Goal: Information Seeking & Learning: Learn about a topic

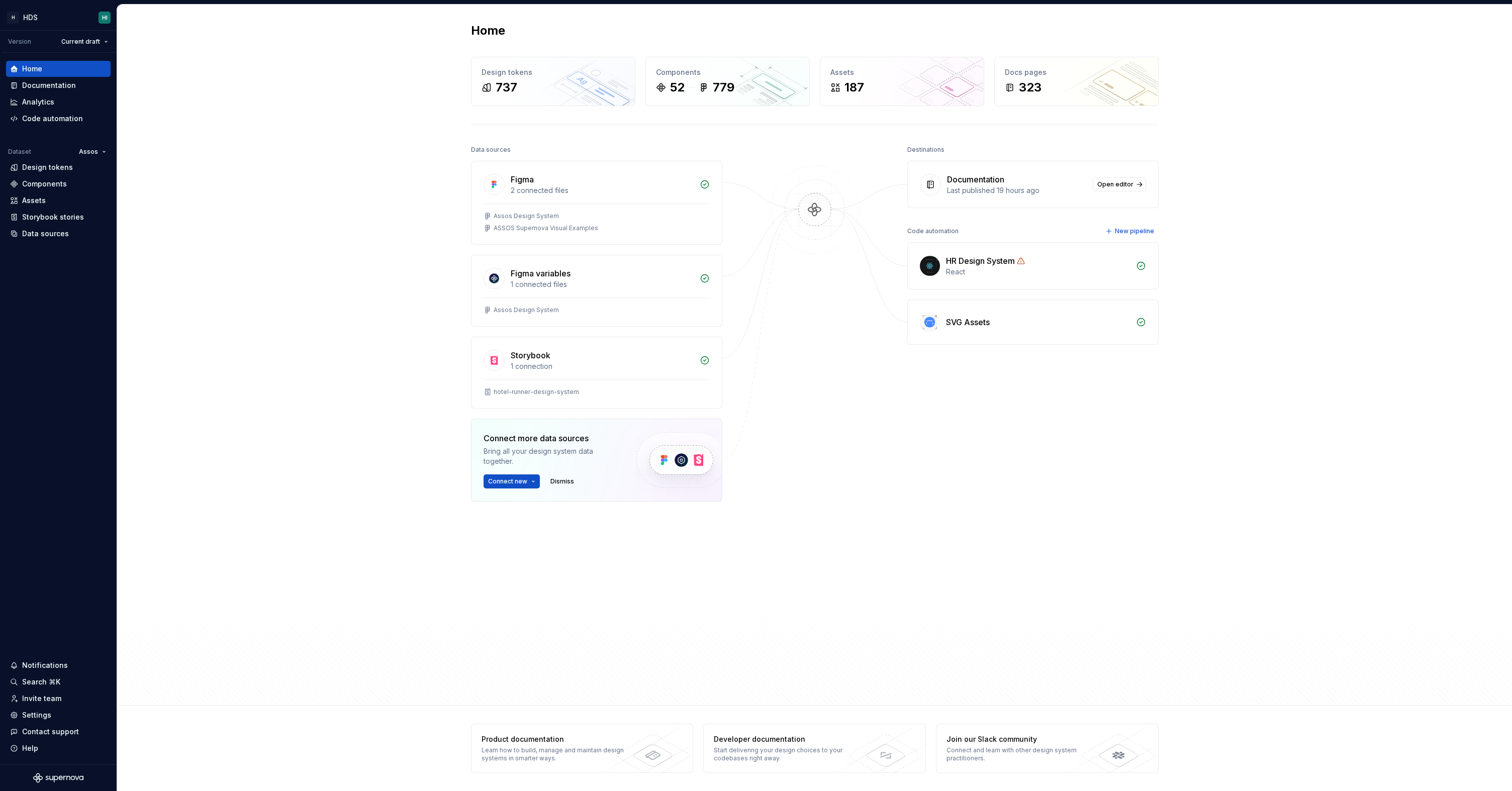
click at [1150, 401] on div "Destinations Documentation Last published 19 hours ago Open editor Code automat…" at bounding box center [1033, 380] width 251 height 474
click at [89, 215] on div "Storybook stories" at bounding box center [58, 217] width 96 height 10
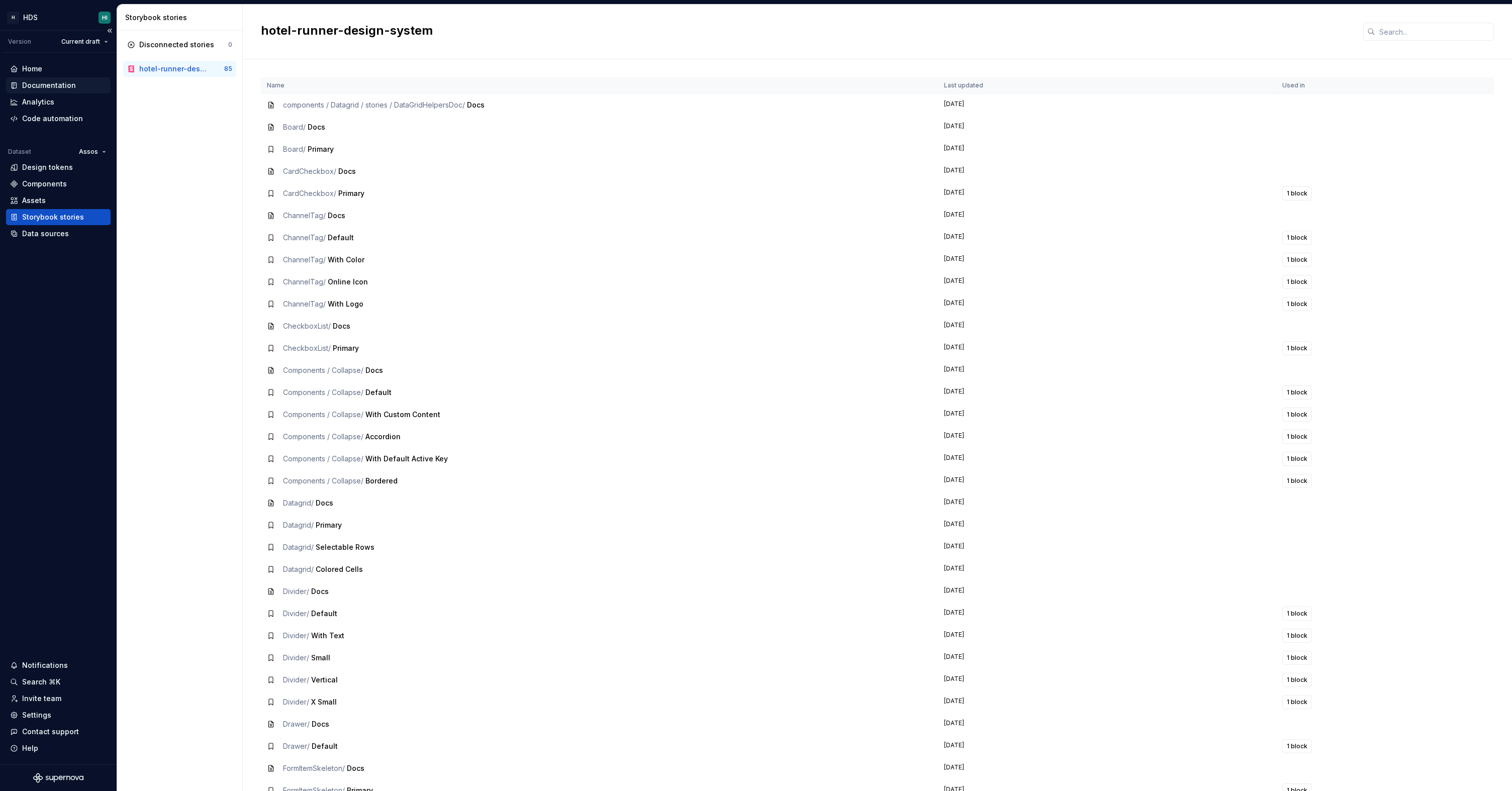
click at [70, 80] on div "Documentation" at bounding box center [49, 85] width 54 height 10
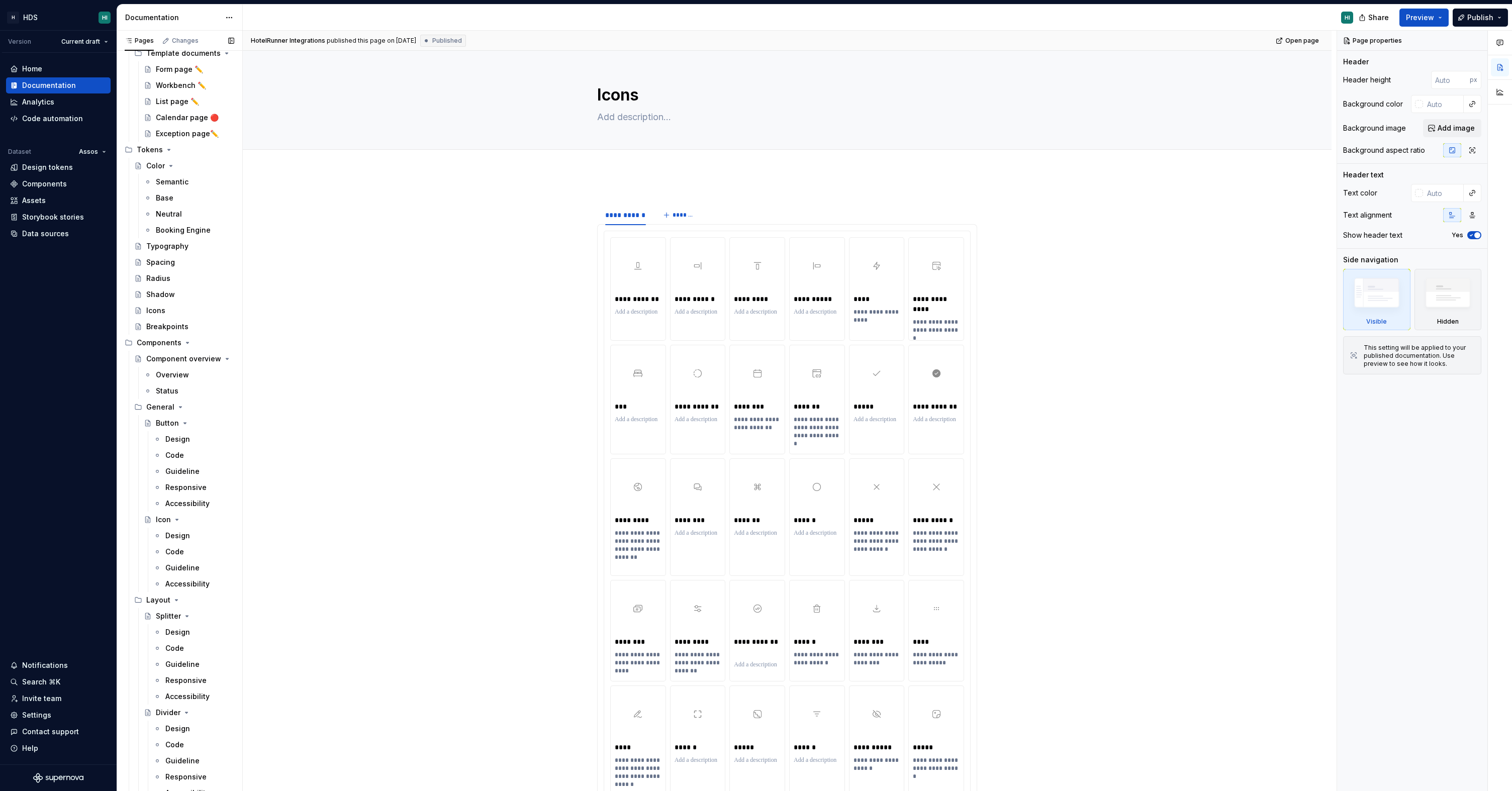
scroll to position [4675, 0]
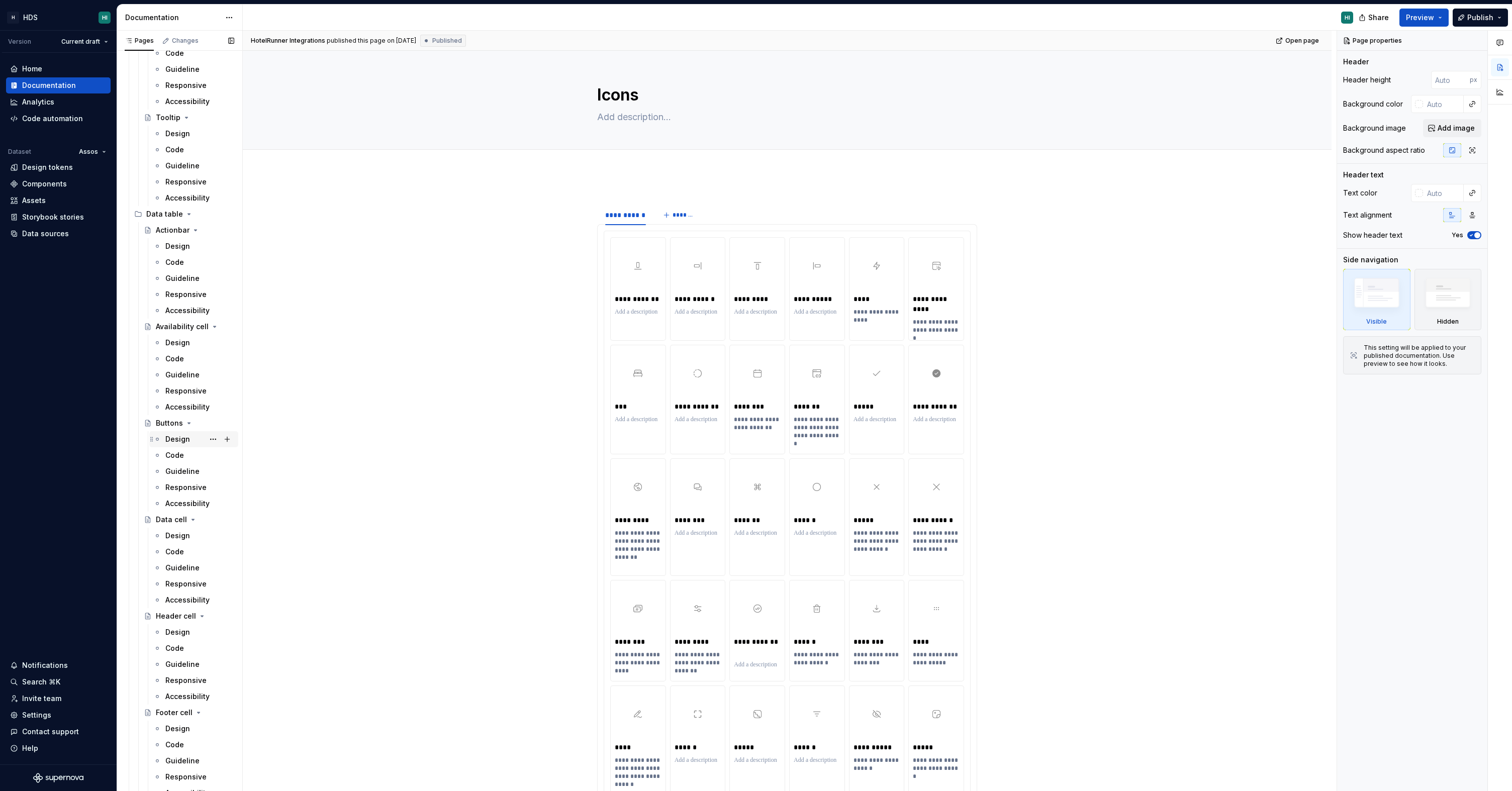
click at [191, 441] on div "Design" at bounding box center [200, 439] width 69 height 14
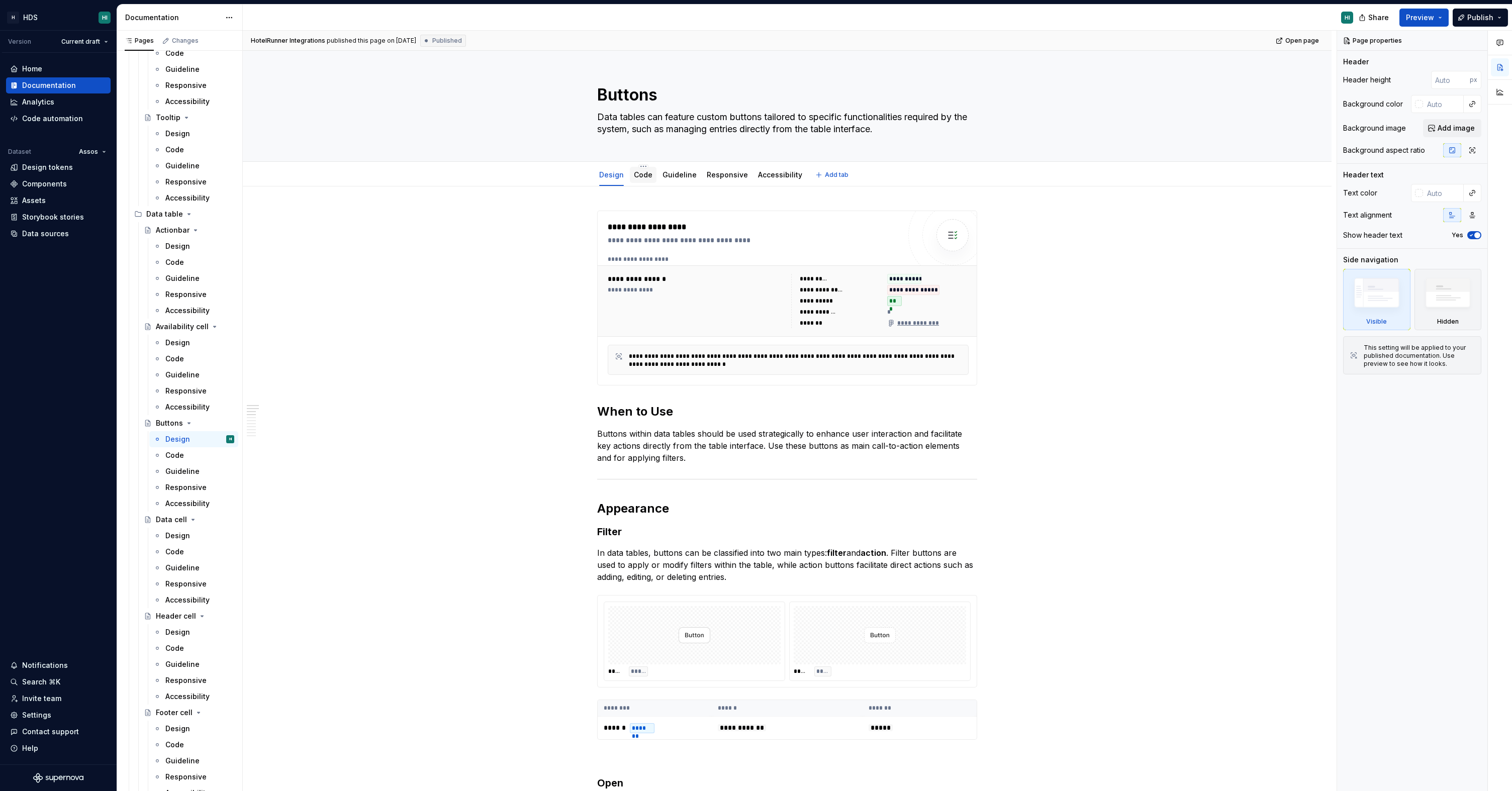
click at [644, 177] on link "Code" at bounding box center [643, 174] width 19 height 9
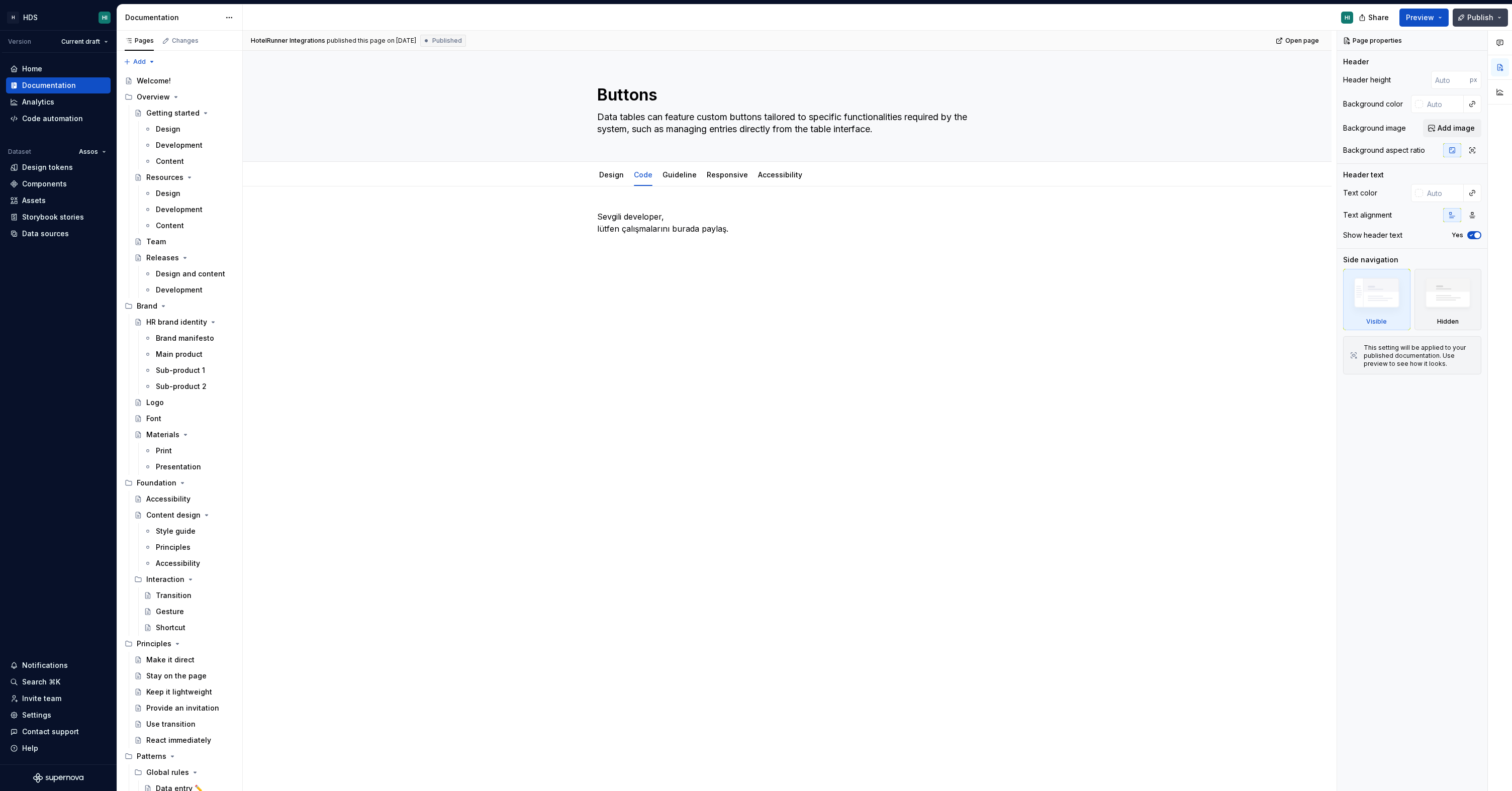
click at [1475, 22] on button "Publish" at bounding box center [1480, 18] width 55 height 18
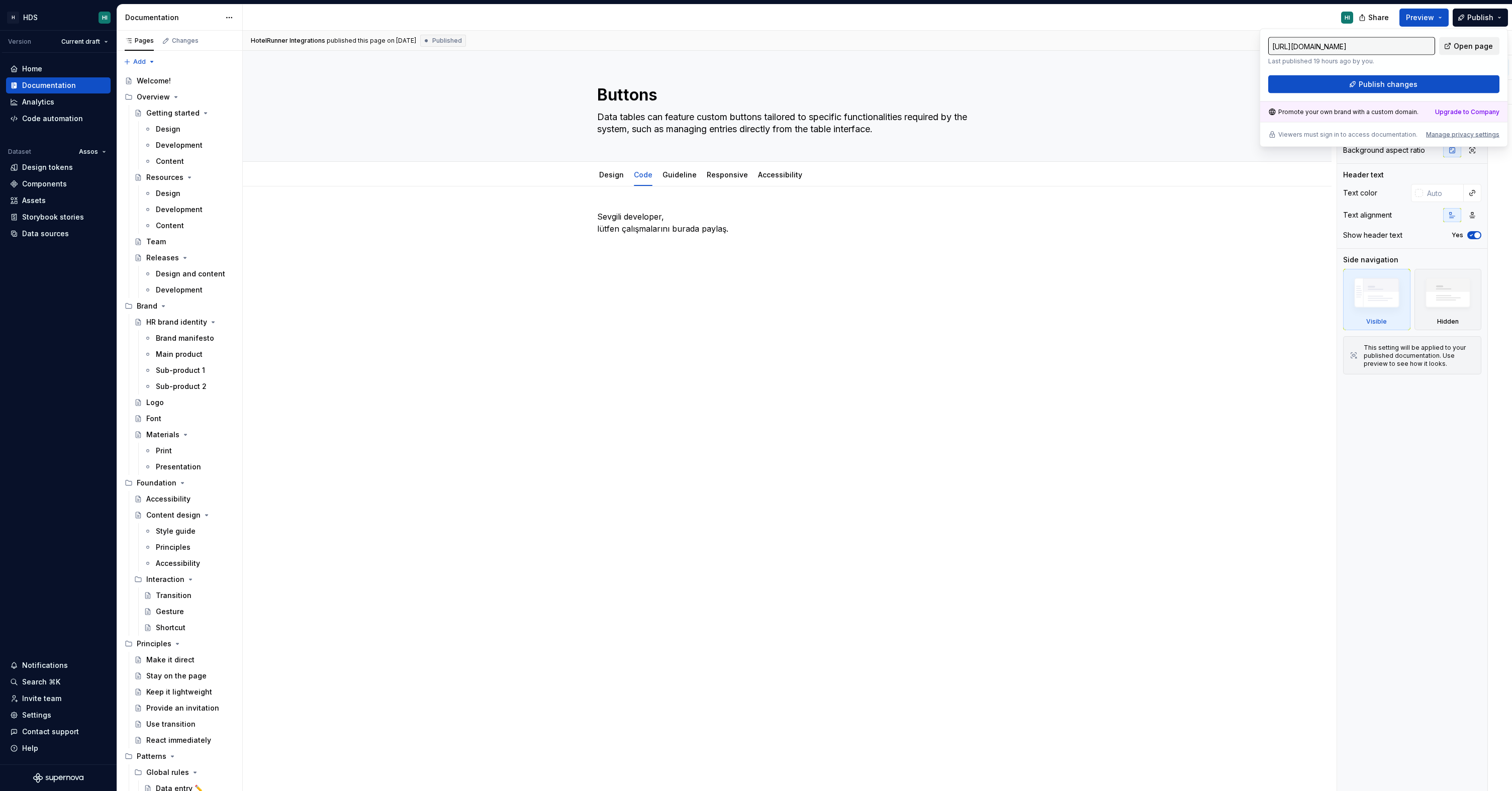
click at [1465, 48] on span "Open page" at bounding box center [1473, 46] width 39 height 10
click at [529, 351] on div "Sevgili developer, lütfen çalışmalarını burada paylaş." at bounding box center [787, 342] width 1089 height 312
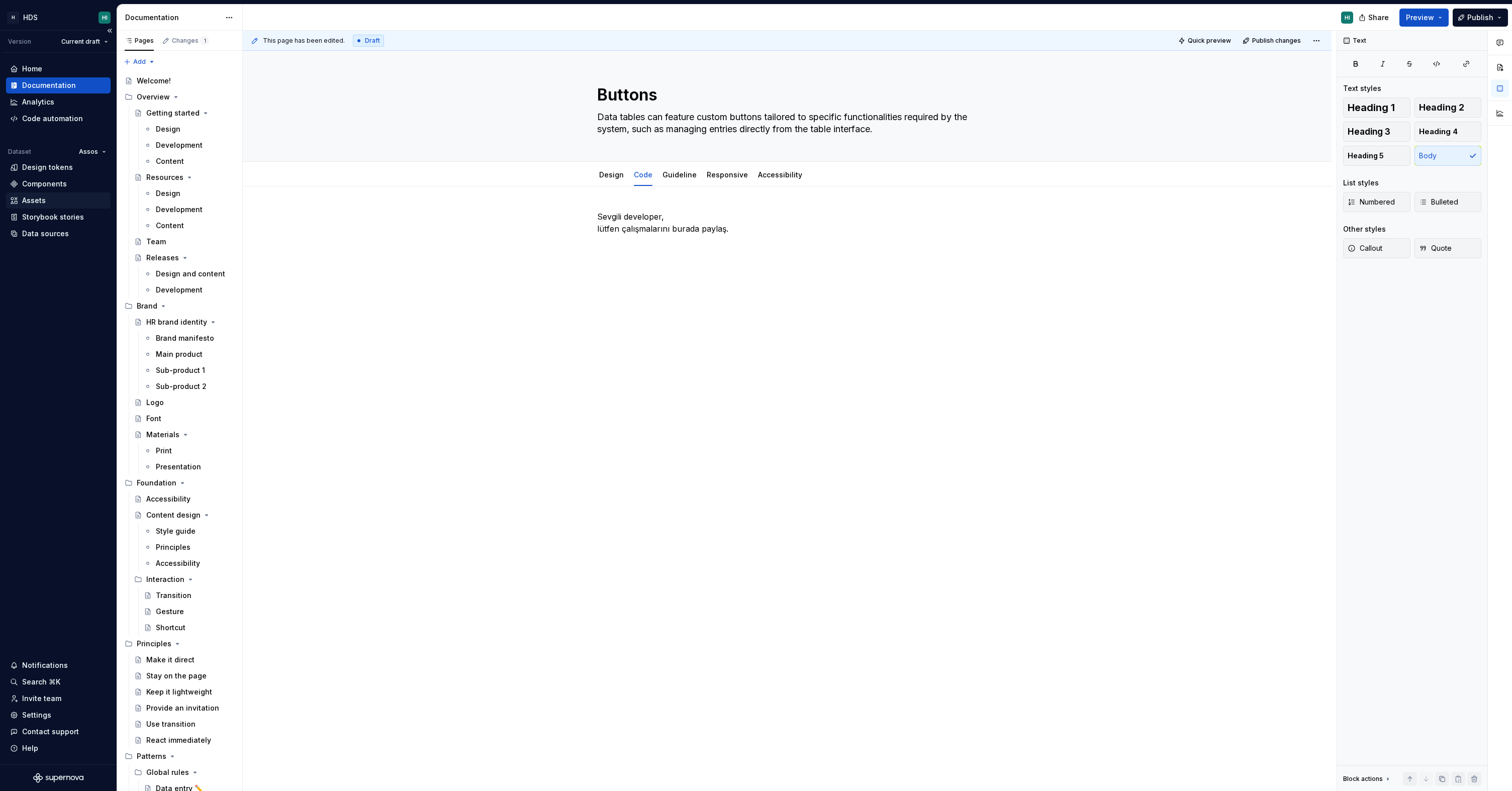
click at [58, 194] on div "Assets" at bounding box center [58, 200] width 104 height 16
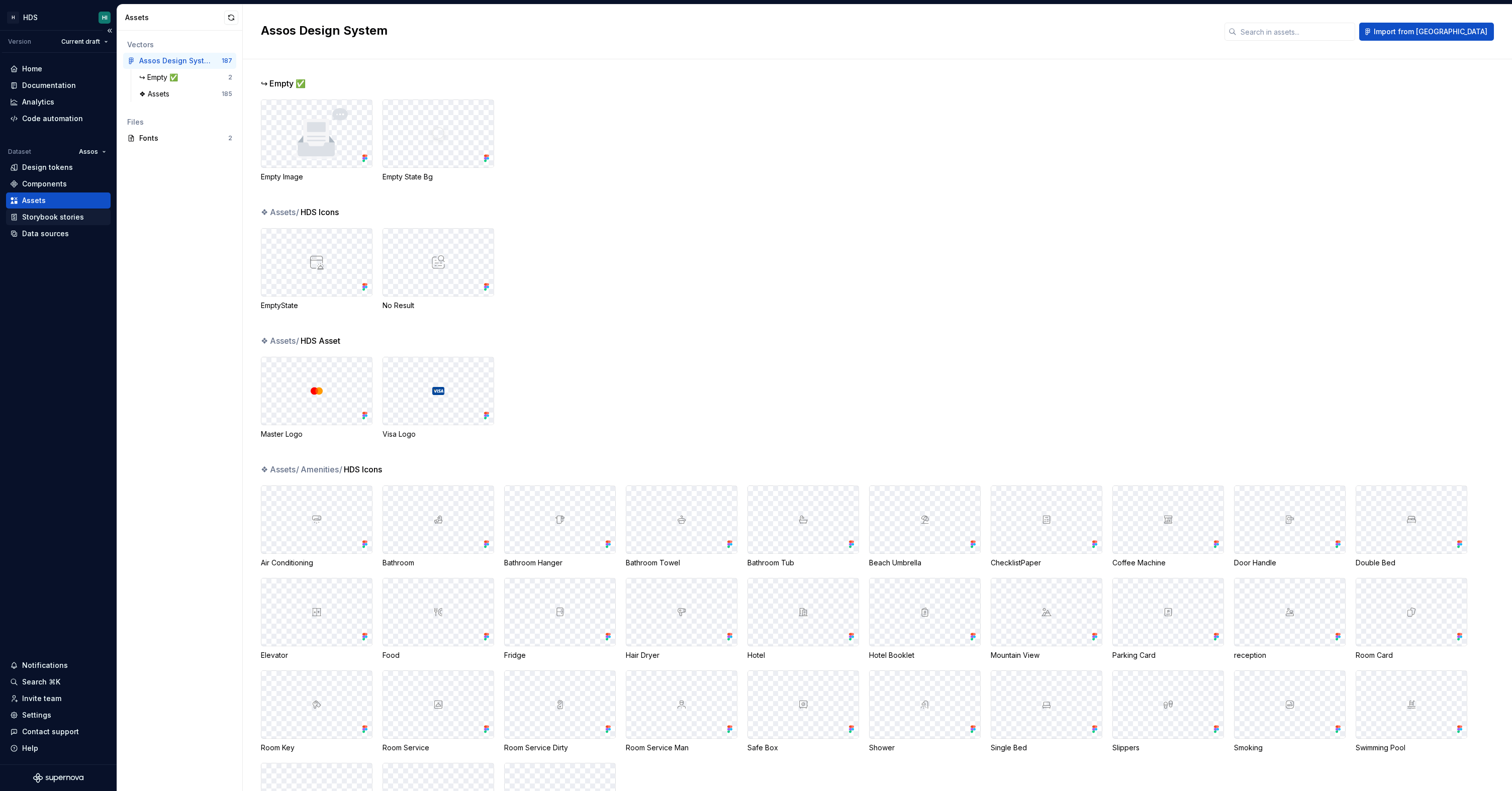
click at [80, 215] on div "Storybook stories" at bounding box center [53, 217] width 62 height 10
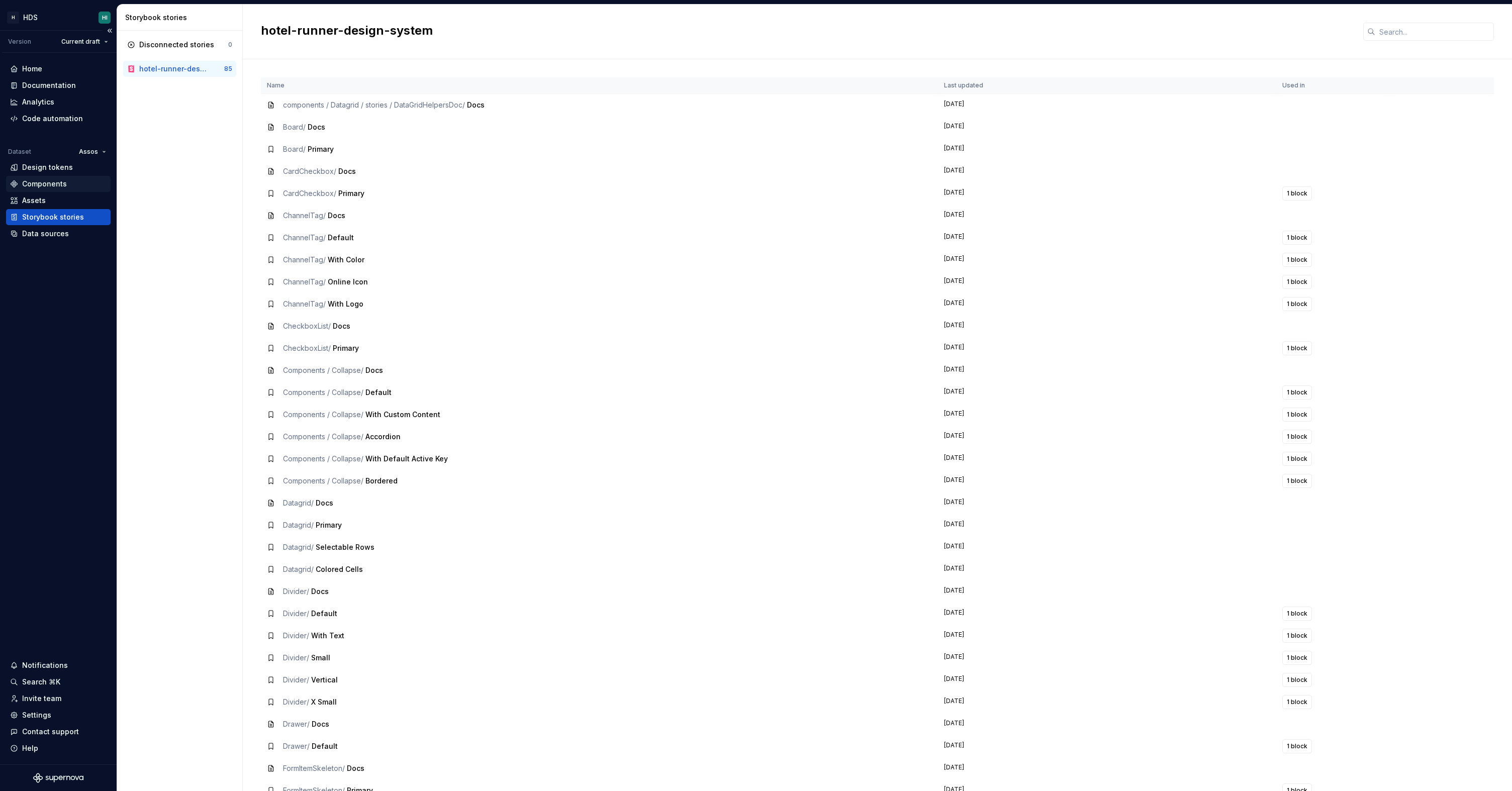
click at [62, 186] on div "Components" at bounding box center [45, 184] width 45 height 10
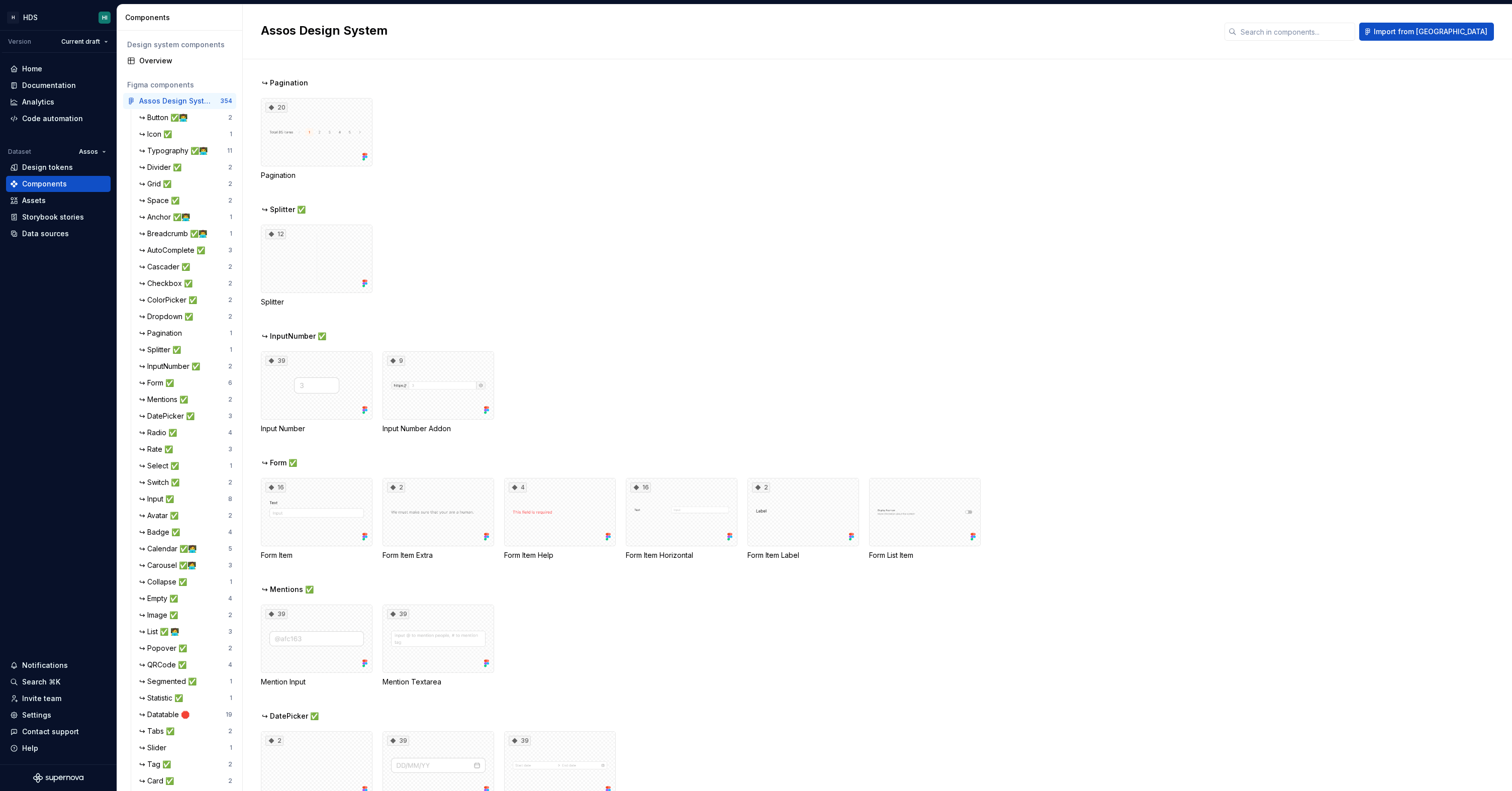
scroll to position [2127, 0]
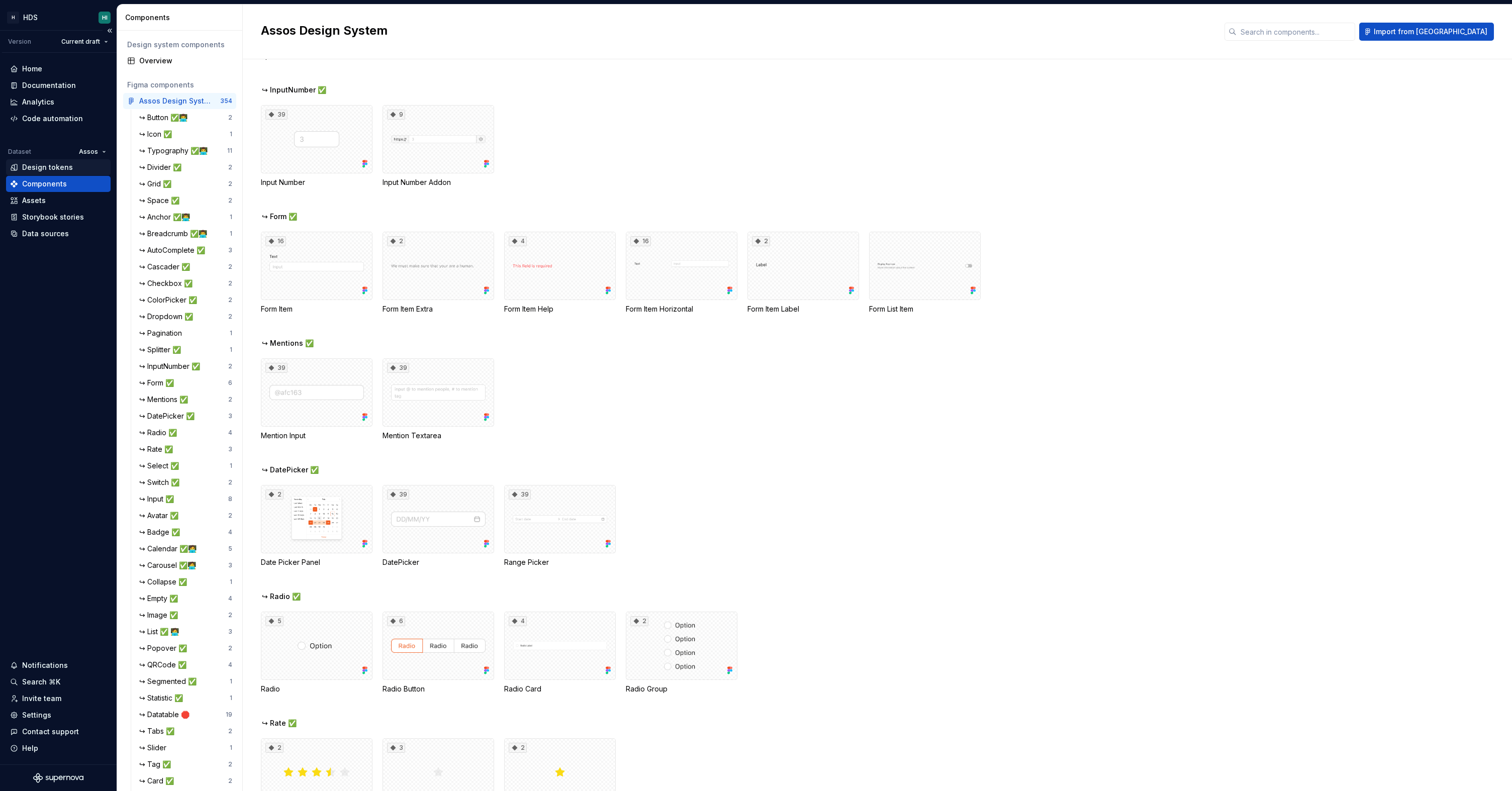
click at [63, 167] on div "Design tokens" at bounding box center [48, 167] width 50 height 10
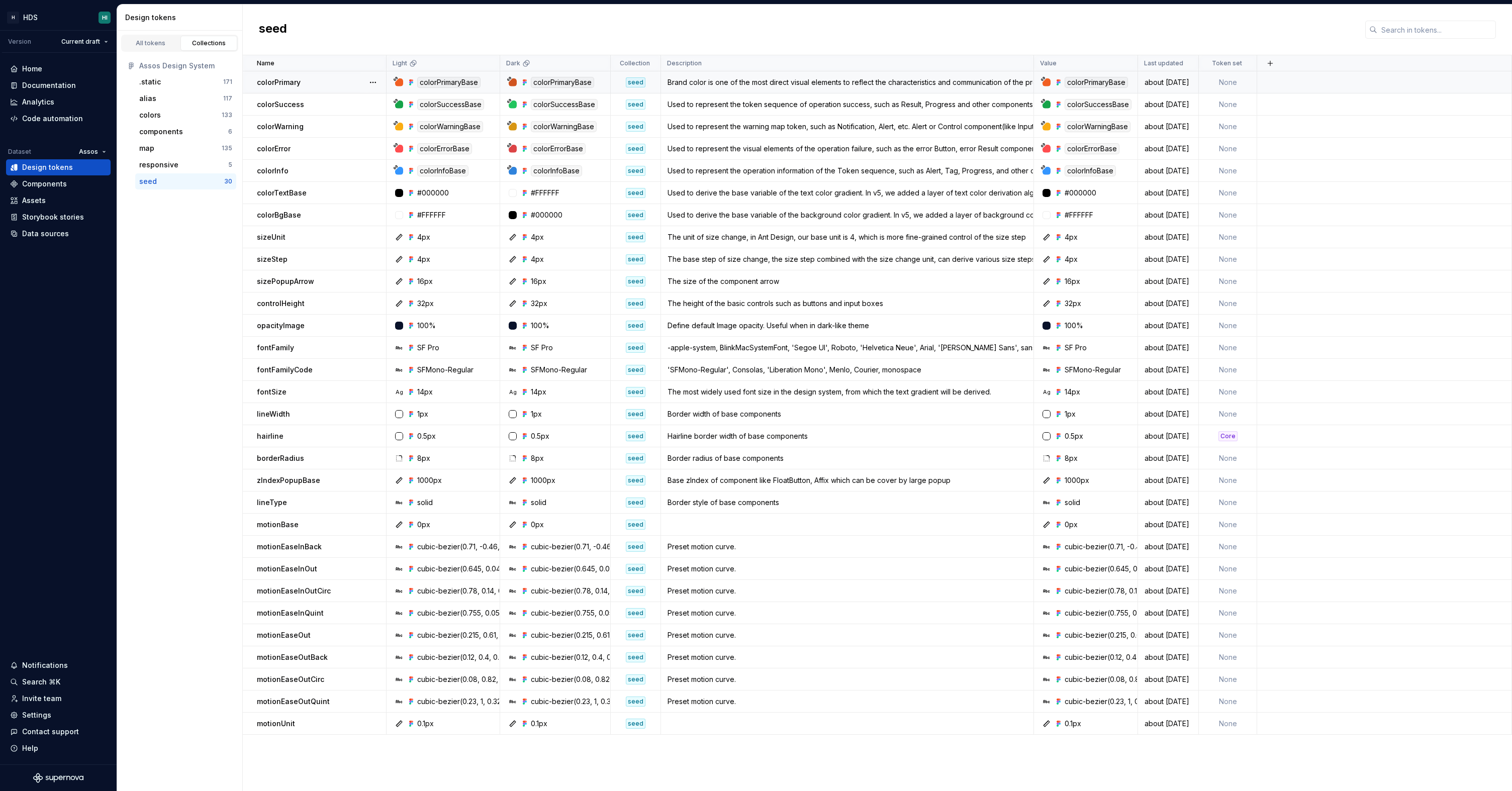
click at [319, 82] on div "colorPrimary" at bounding box center [321, 82] width 129 height 10
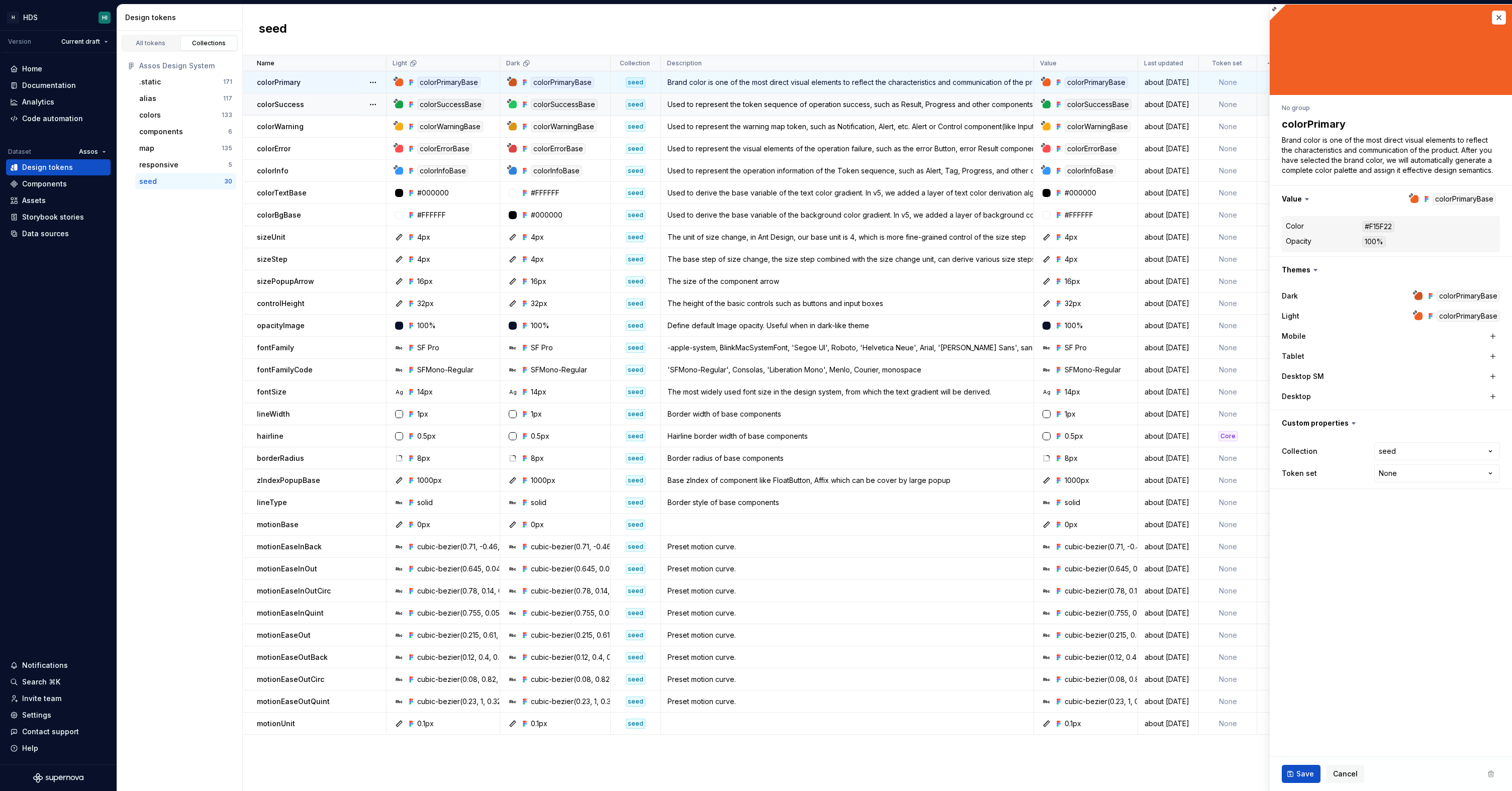
type textarea "*"
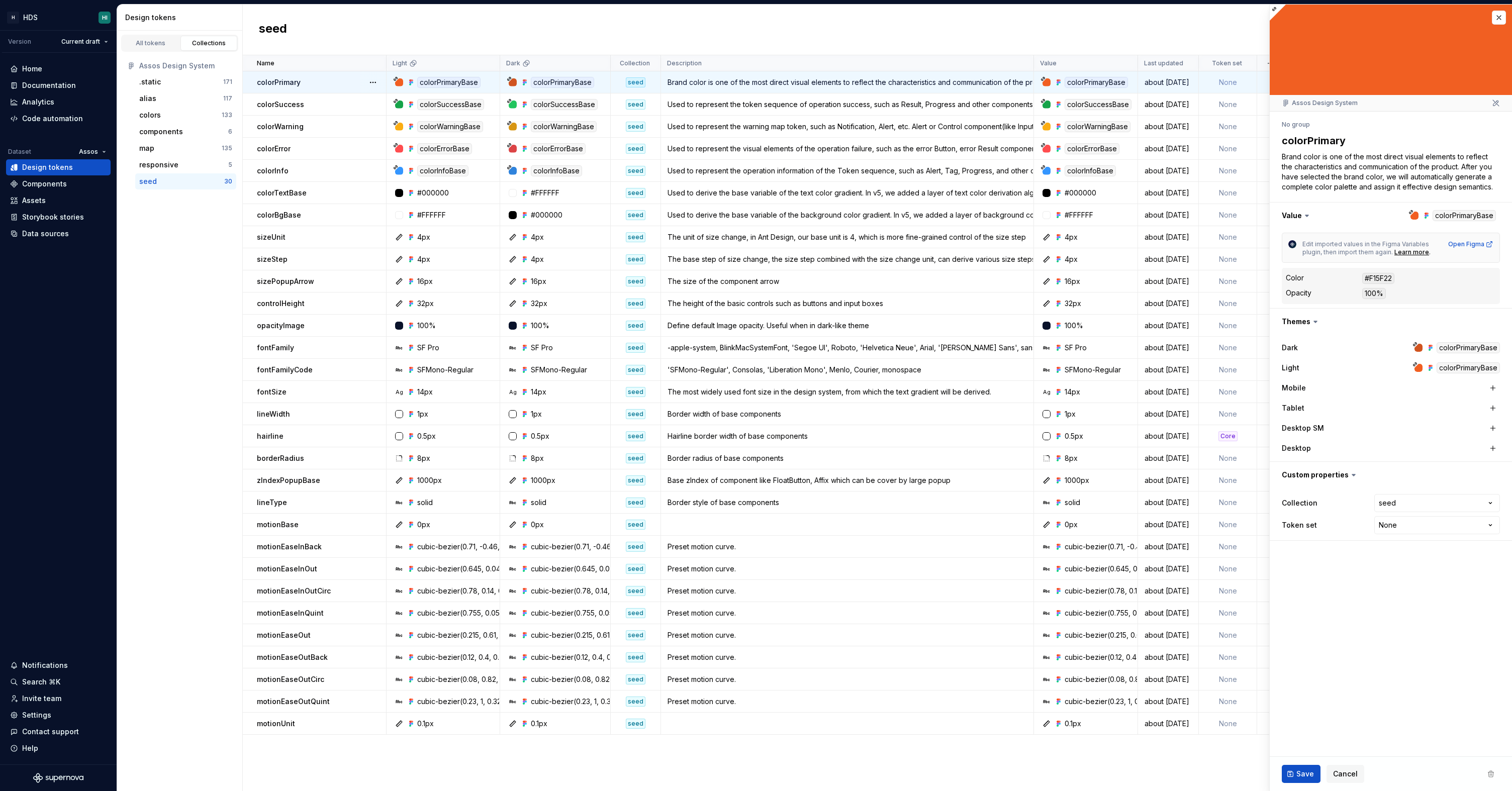
click at [353, 40] on div "seed" at bounding box center [878, 30] width 1269 height 50
click at [75, 103] on div "Analytics" at bounding box center [58, 102] width 96 height 10
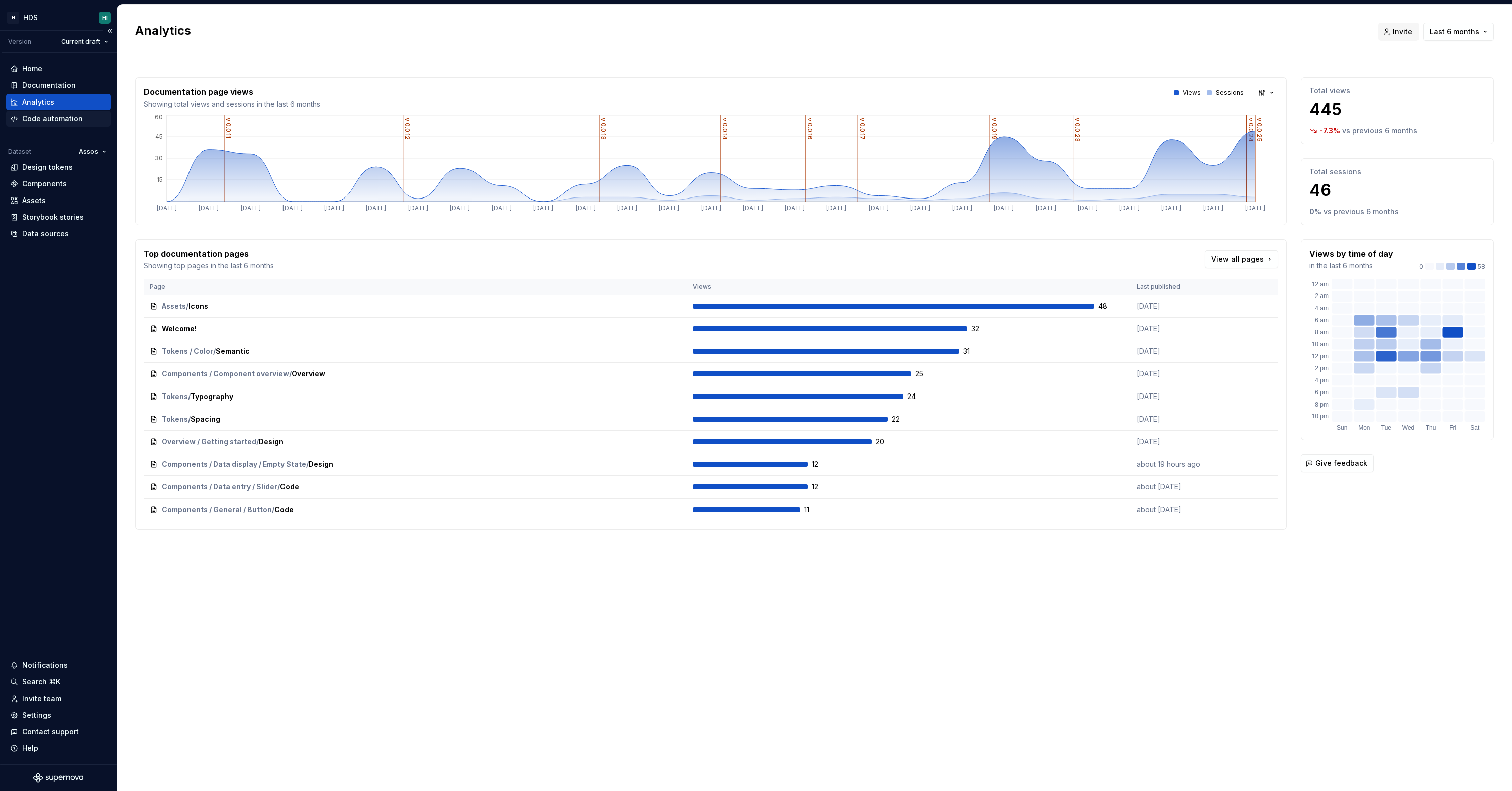
click at [62, 120] on div "Code automation" at bounding box center [53, 119] width 61 height 10
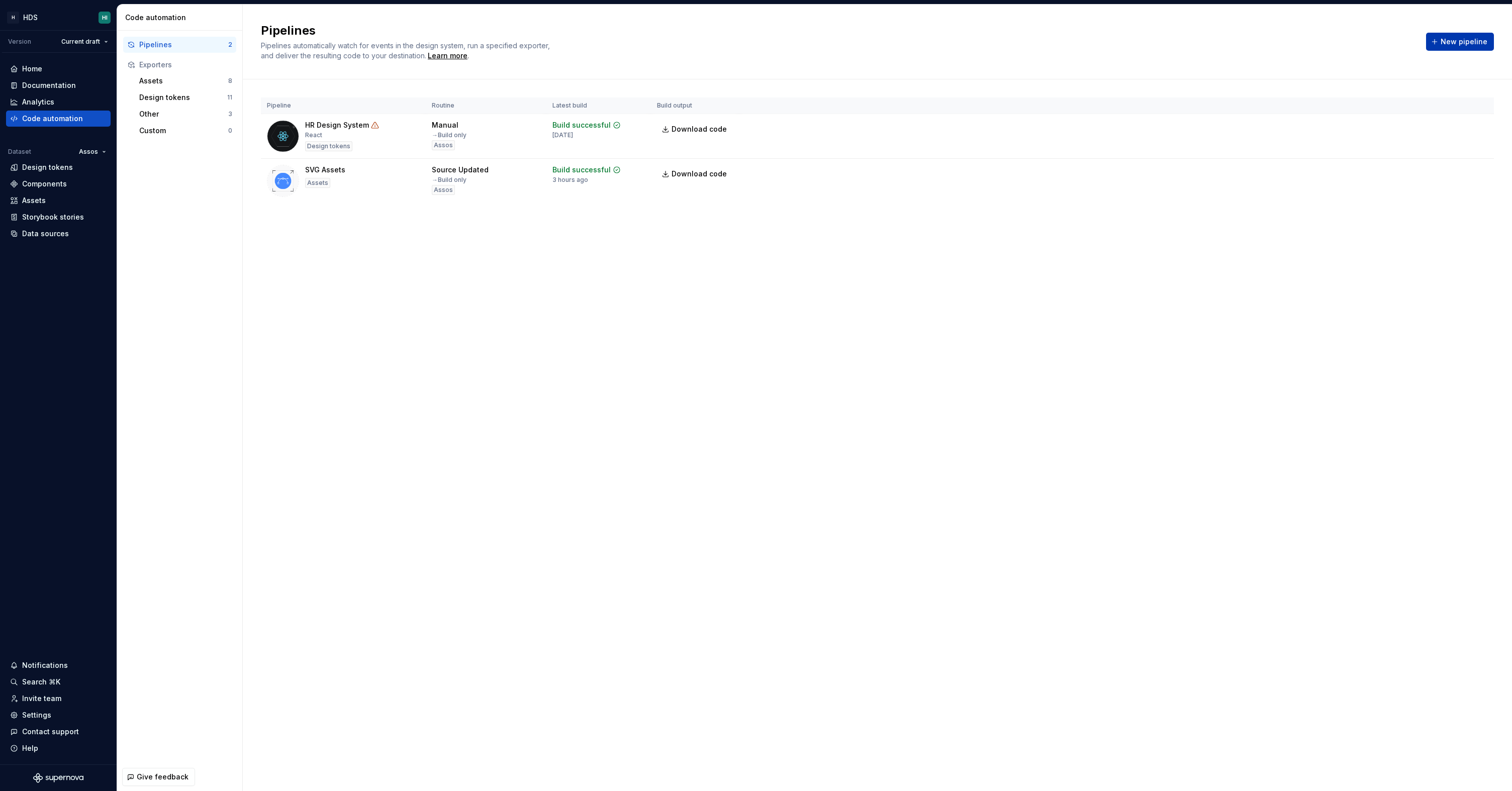
click at [1442, 42] on button "New pipeline" at bounding box center [1460, 42] width 68 height 18
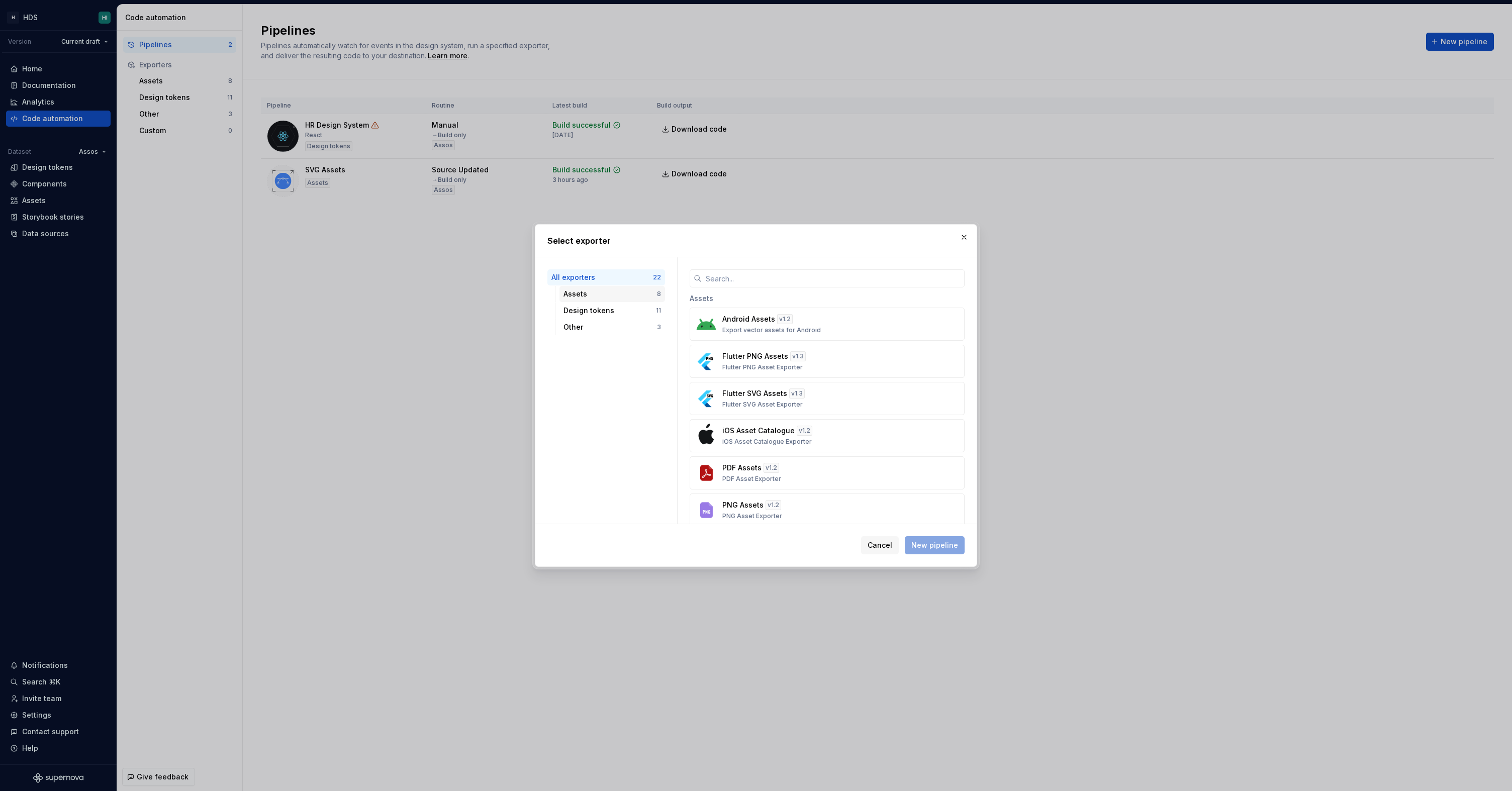
click at [639, 296] on div "Assets" at bounding box center [610, 293] width 93 height 10
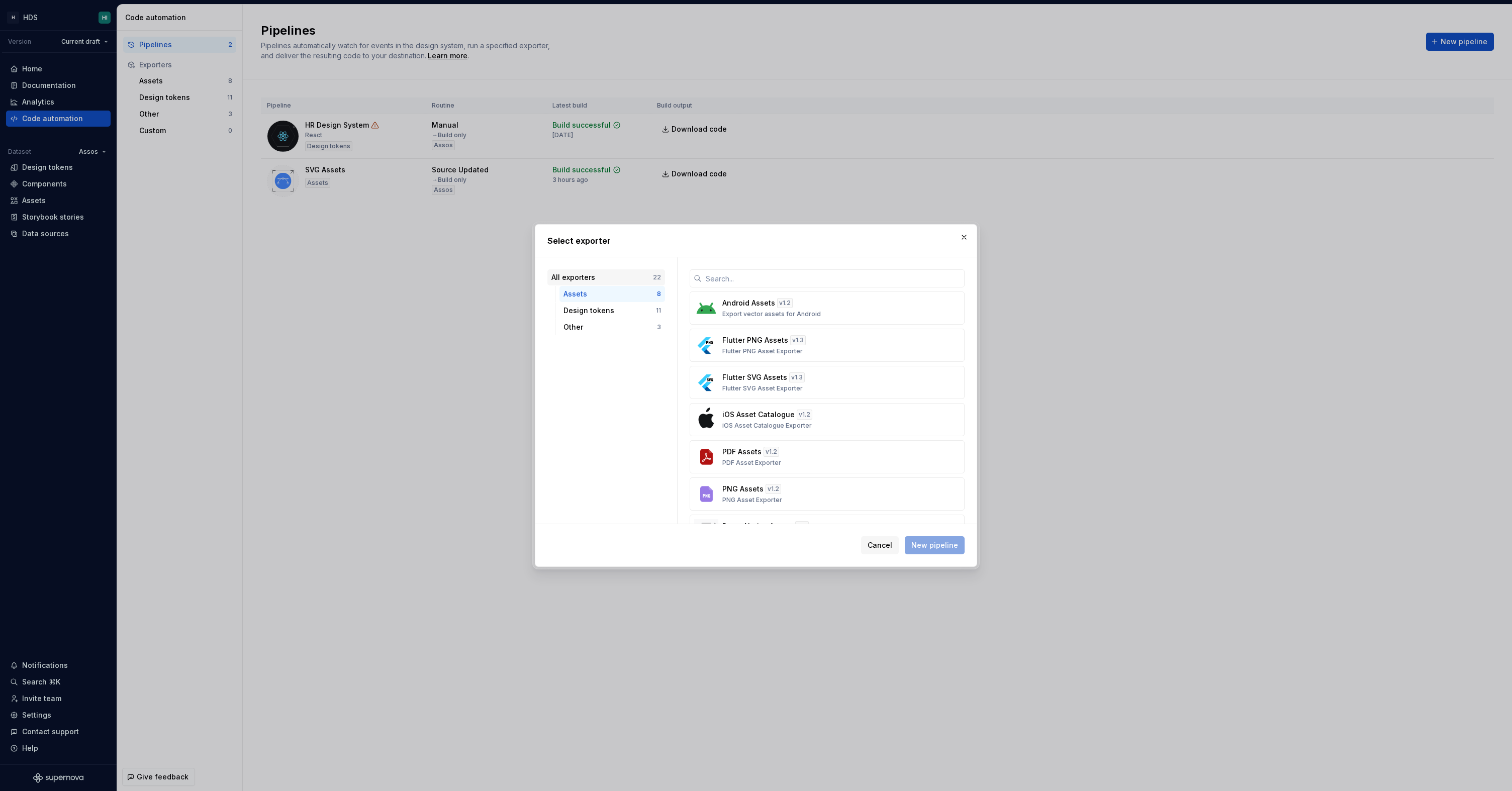
click at [614, 278] on div "All exporters" at bounding box center [602, 277] width 102 height 10
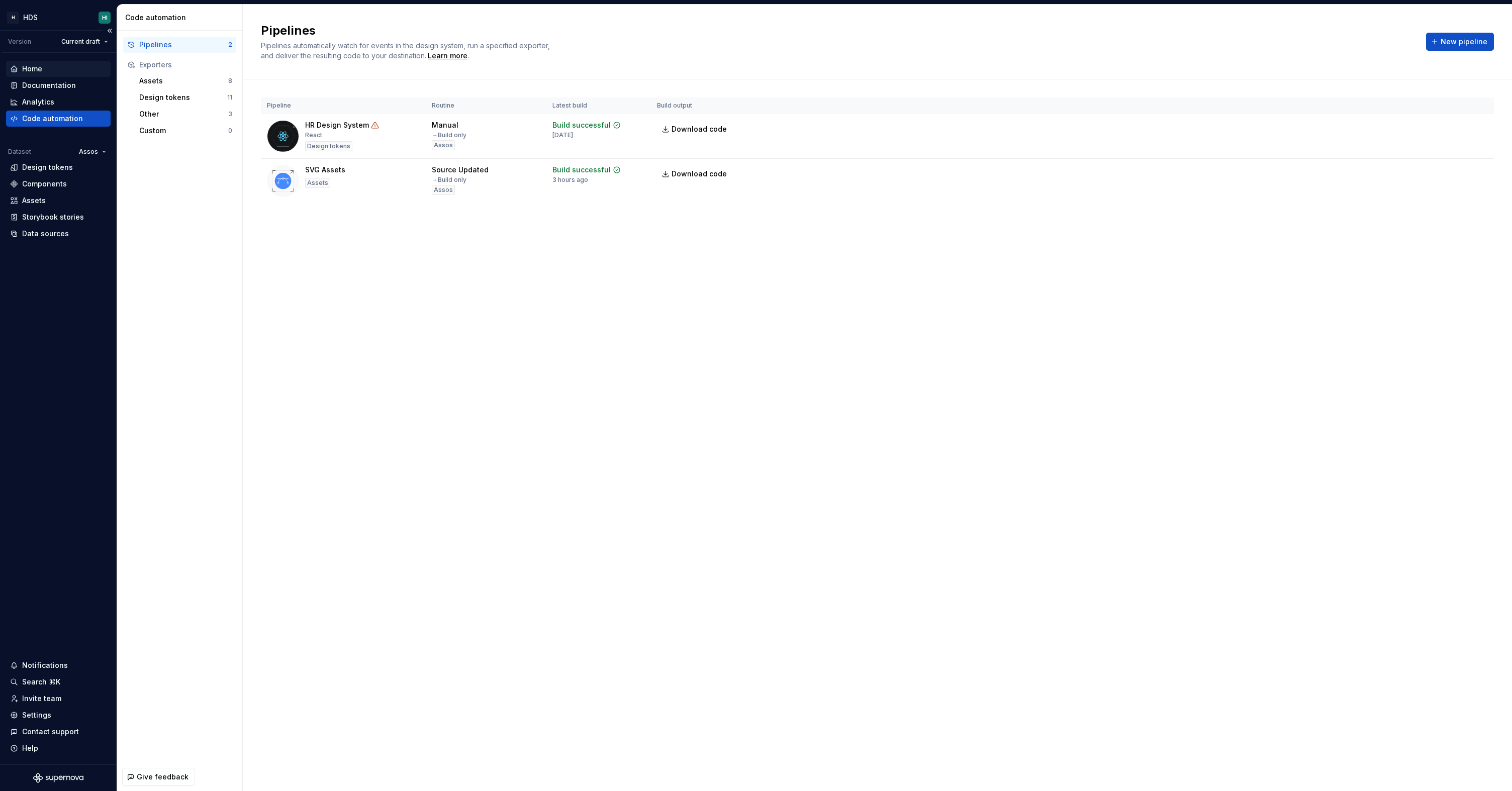
click at [66, 69] on div "Home" at bounding box center [58, 69] width 96 height 10
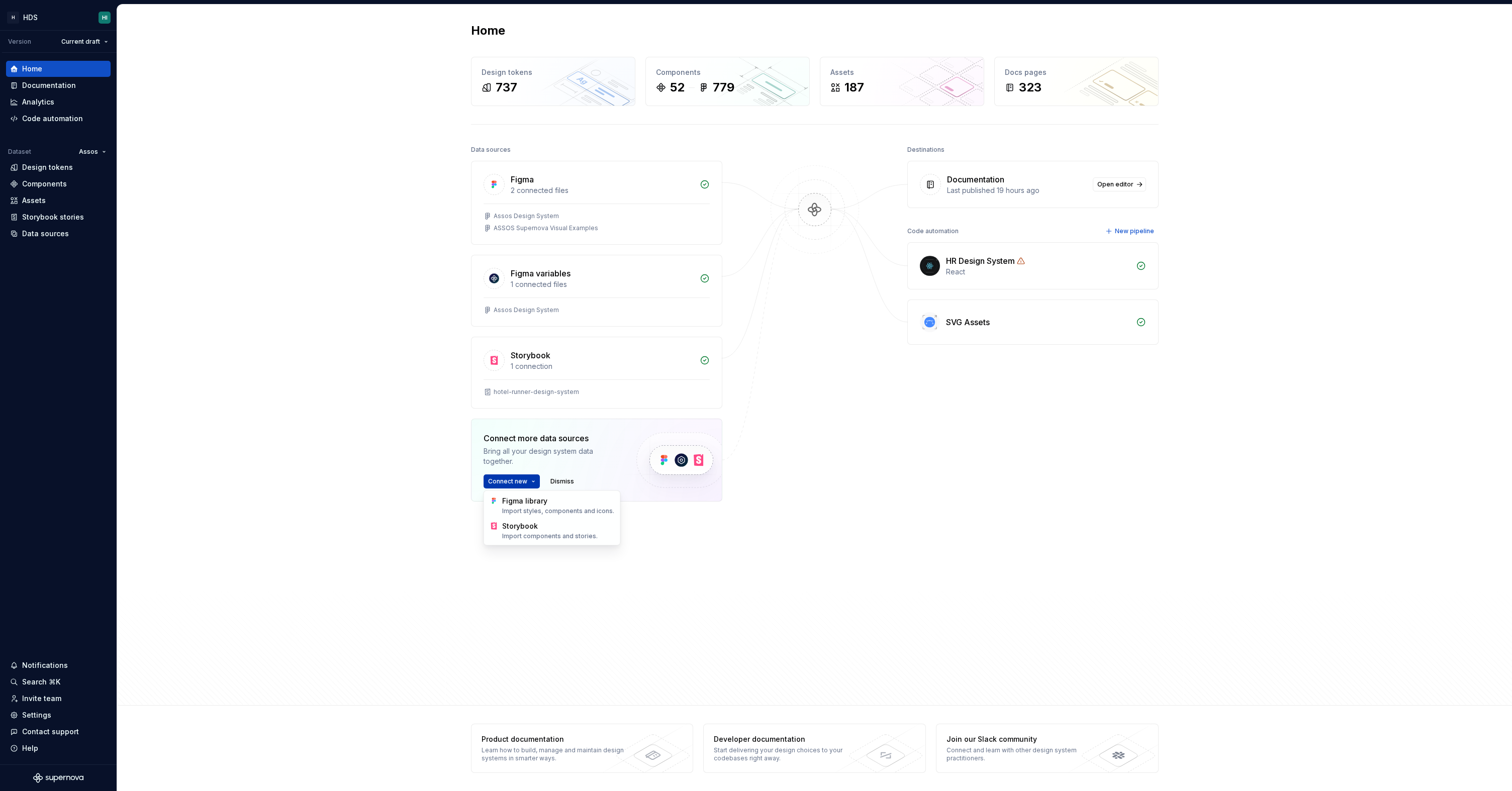
click at [513, 482] on html "H HDS HI Version Current draft Home Documentation Analytics Code automation Dat…" at bounding box center [756, 396] width 1512 height 791
click at [671, 536] on html "H HDS HI Version Current draft Home Documentation Analytics Code automation Dat…" at bounding box center [756, 396] width 1512 height 791
click at [852, 379] on div at bounding box center [815, 380] width 100 height 474
click at [69, 121] on div "Code automation" at bounding box center [53, 119] width 61 height 10
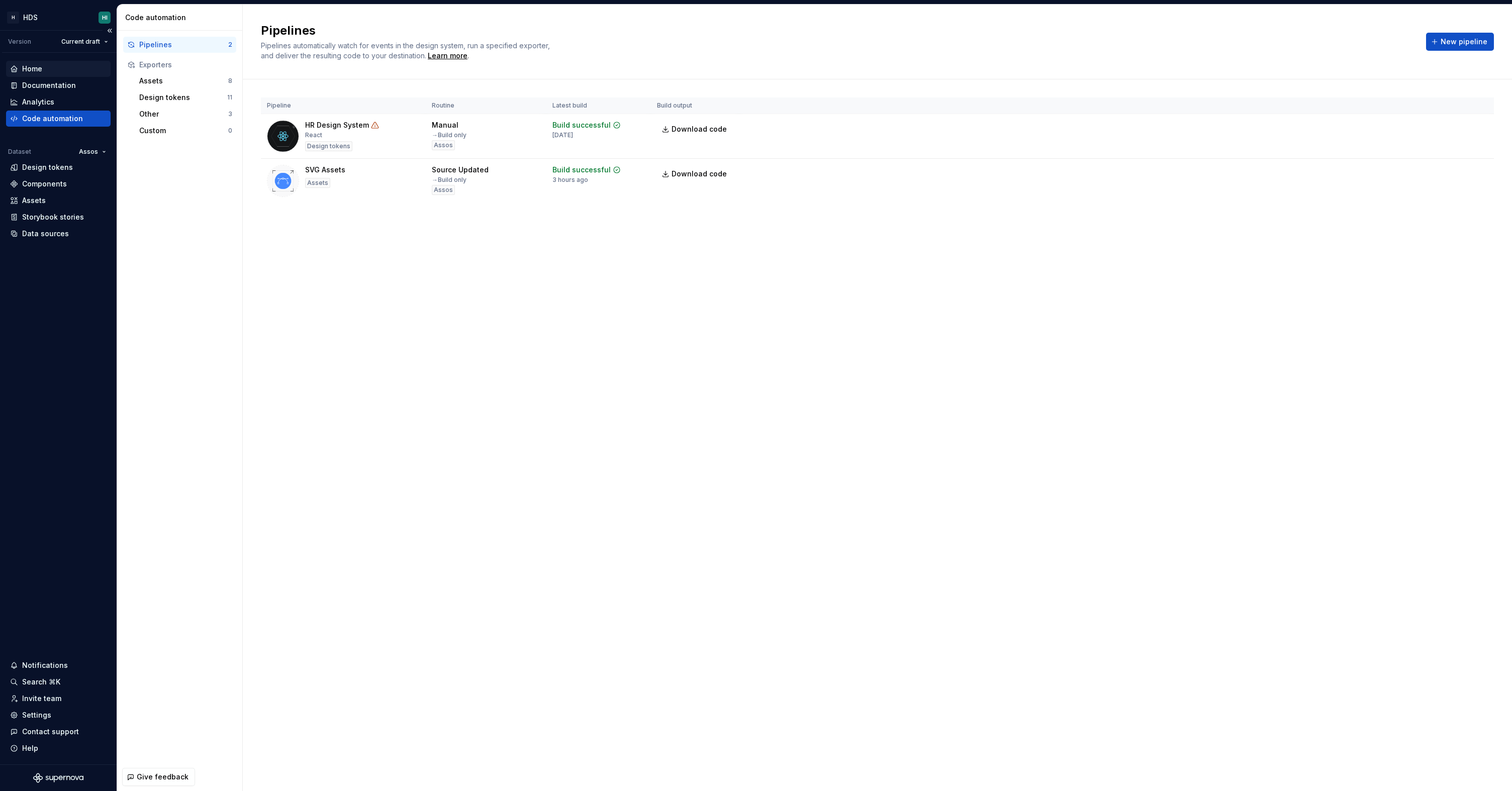
click at [41, 65] on div "Home" at bounding box center [32, 69] width 20 height 10
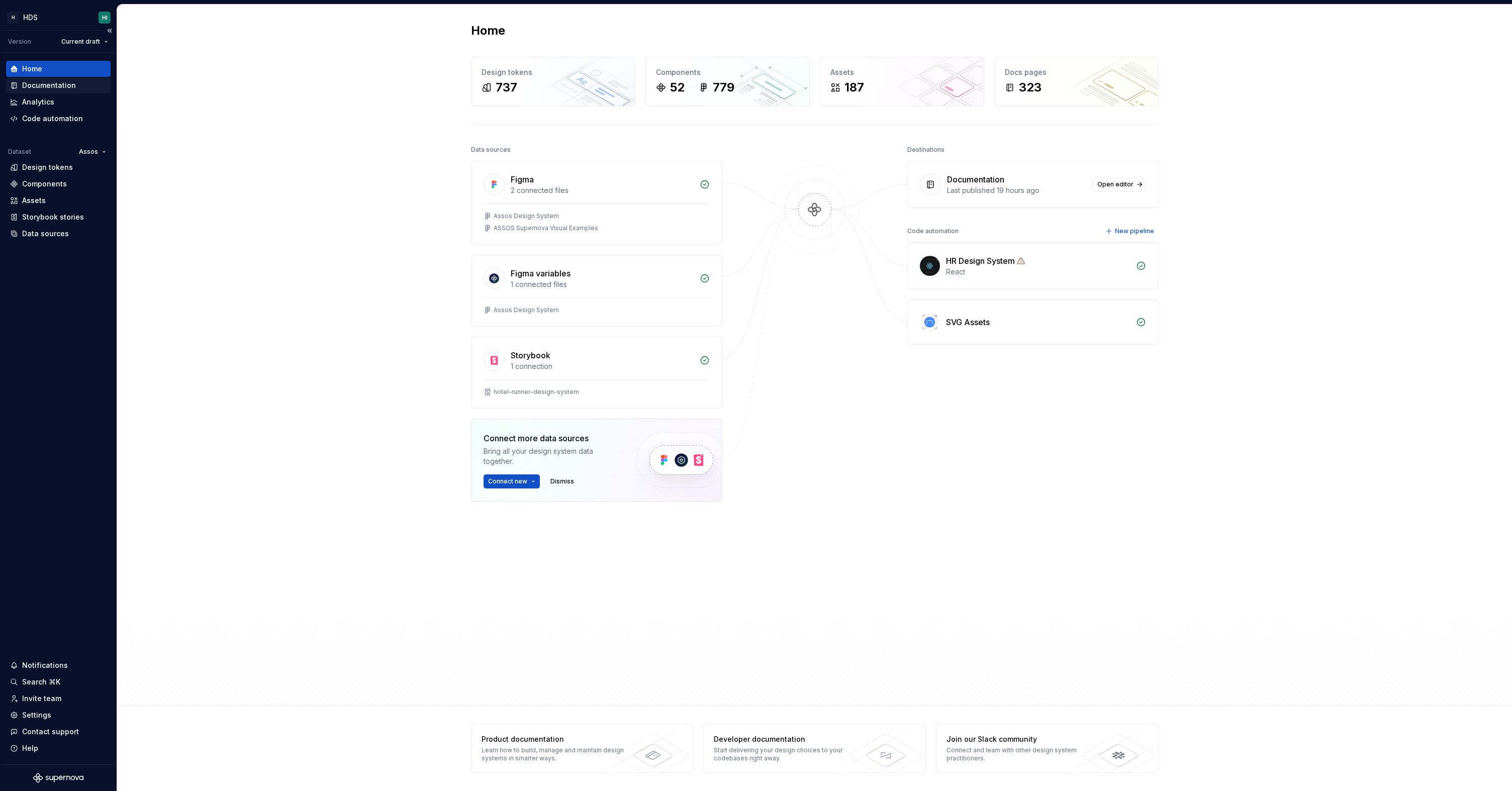
click at [66, 79] on div "Documentation" at bounding box center [58, 85] width 104 height 16
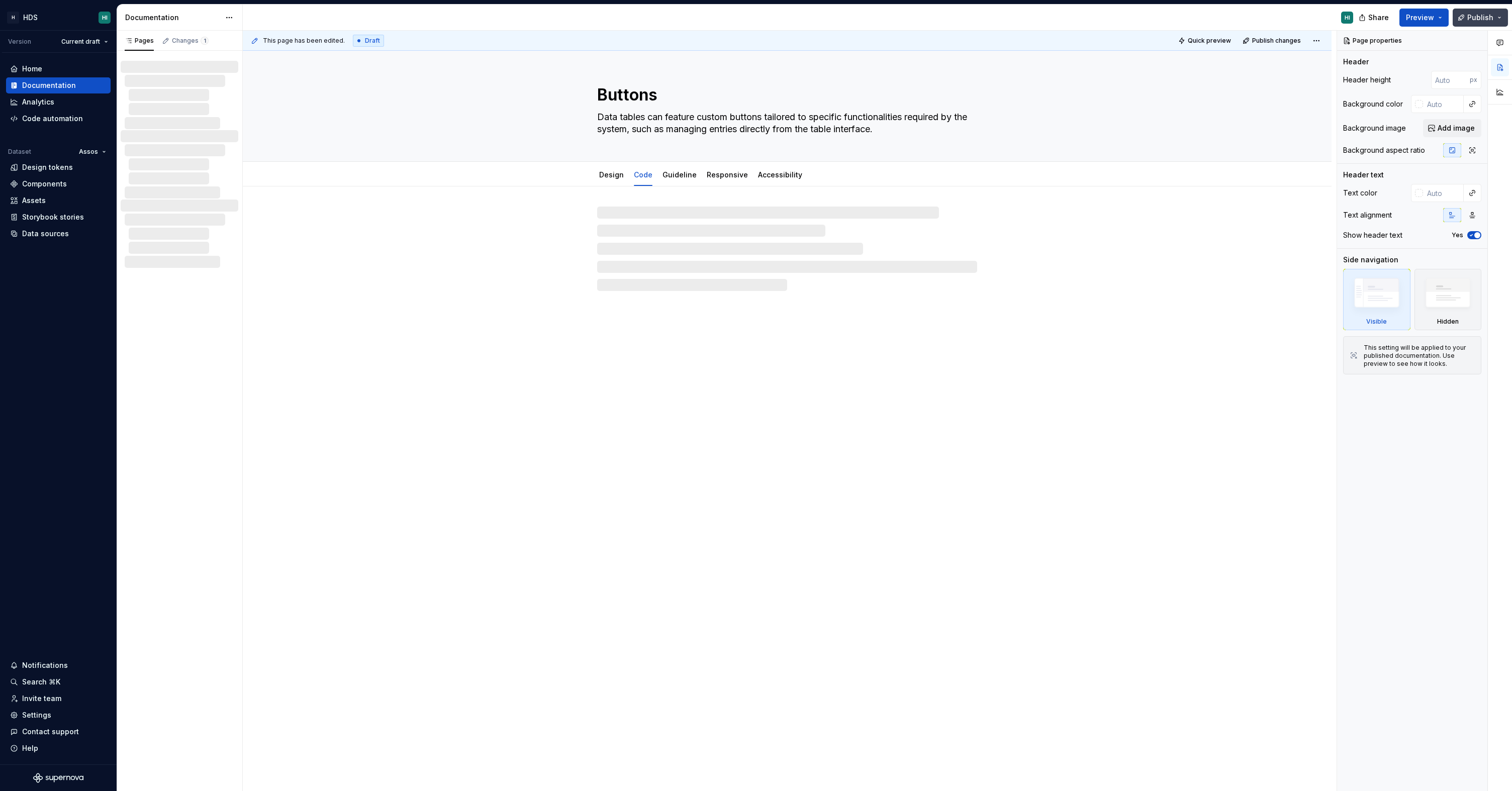
click at [1487, 19] on span "Publish" at bounding box center [1480, 17] width 26 height 10
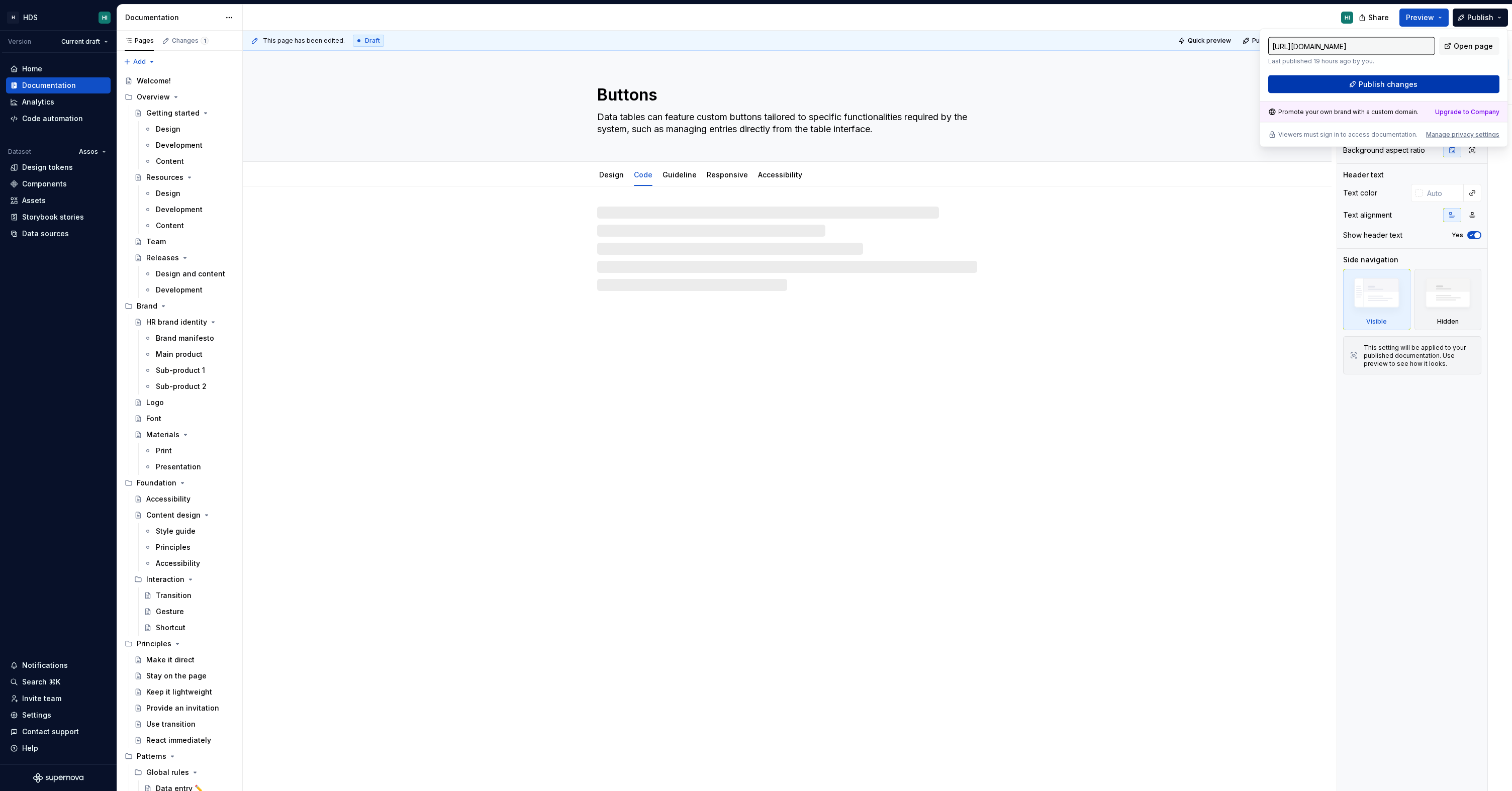
type textarea "*"
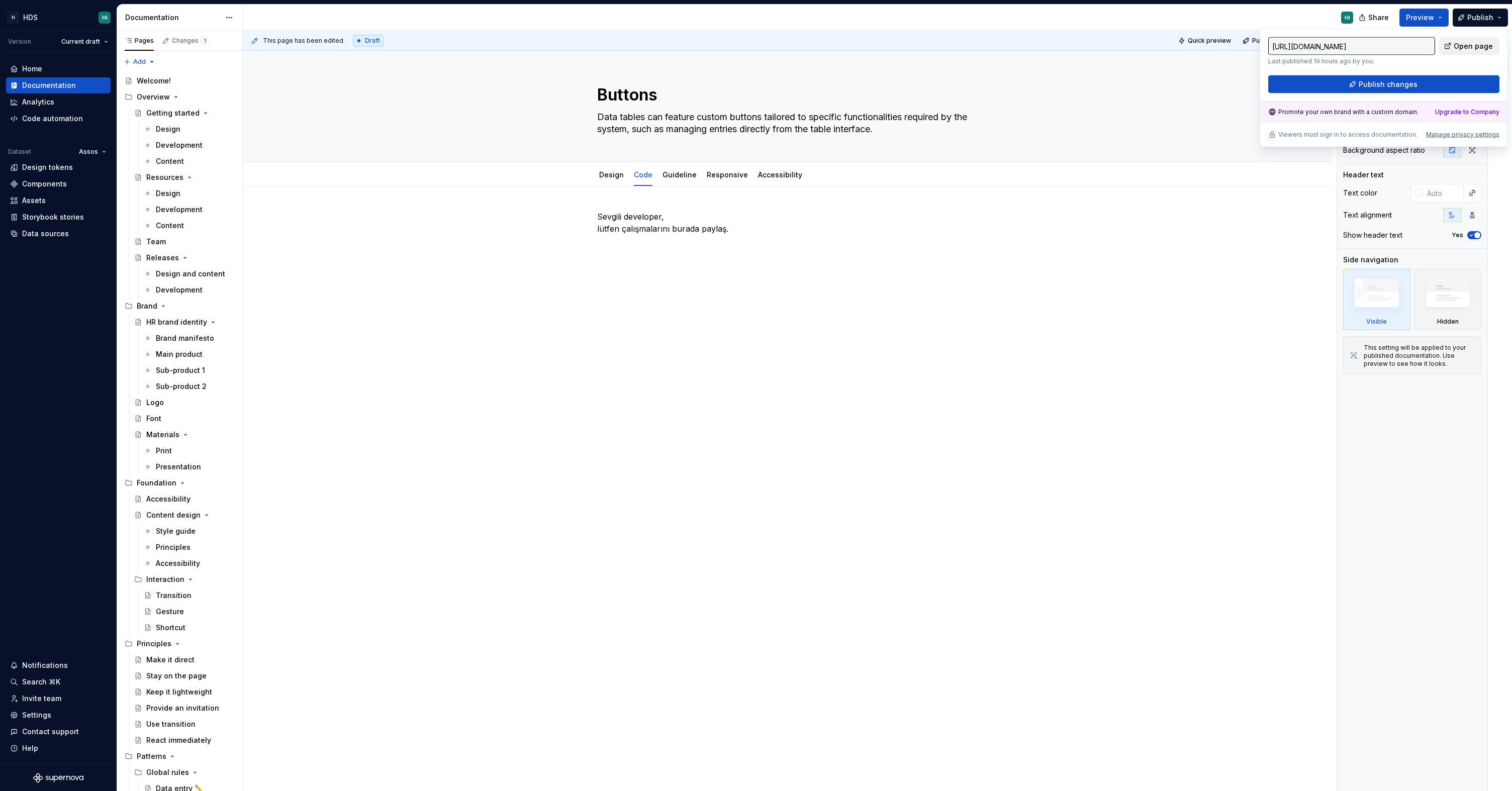
click at [1458, 43] on span "Open page" at bounding box center [1473, 46] width 39 height 10
